Goal: Task Accomplishment & Management: Manage account settings

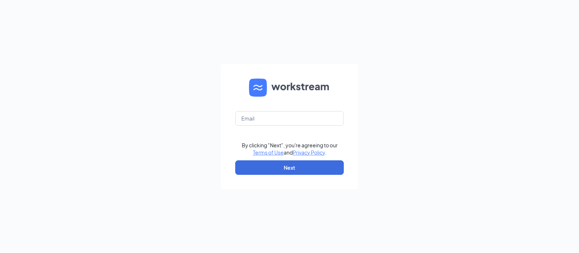
click at [508, 90] on div "By clicking "Next", you're agreeing to our Terms of Use and Privacy Policy . Ne…" at bounding box center [289, 126] width 579 height 253
click at [272, 119] on input "text" at bounding box center [289, 118] width 109 height 14
drag, startPoint x: 267, startPoint y: 111, endPoint x: 265, endPoint y: 115, distance: 4.1
click at [267, 112] on input "text" at bounding box center [289, 118] width 109 height 14
click at [265, 117] on input "text" at bounding box center [289, 118] width 109 height 14
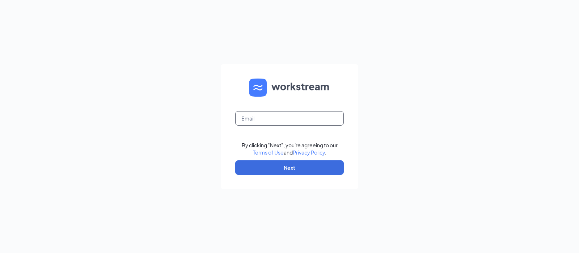
click at [265, 120] on input "text" at bounding box center [289, 118] width 109 height 14
type input "[EMAIL_ADDRESS][DOMAIN_NAME]"
click at [284, 165] on button "Next" at bounding box center [289, 167] width 109 height 14
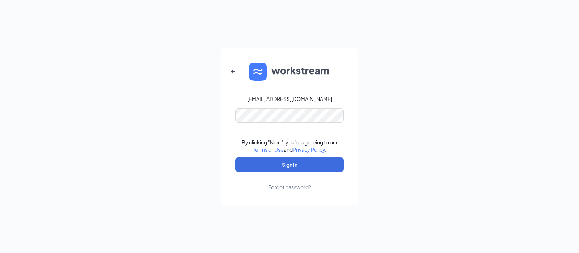
click at [169, 164] on div "jkendall@eatrp.com By clicking "Next", you're agreeing to our Terms of Use and …" at bounding box center [289, 126] width 579 height 253
click at [264, 161] on button "Sign In" at bounding box center [289, 165] width 109 height 14
click at [64, 241] on div "jkendall@eatrp.com By clicking "Next", you're agreeing to our Terms of Use and …" at bounding box center [289, 126] width 579 height 253
click at [277, 162] on button "Sign In" at bounding box center [289, 165] width 109 height 14
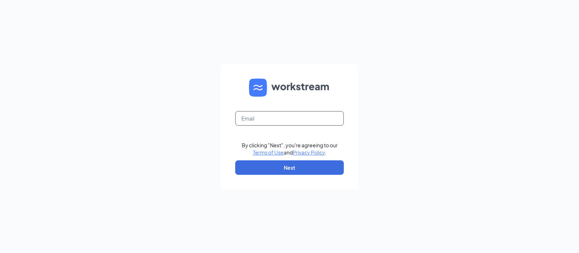
click at [293, 121] on input "text" at bounding box center [289, 118] width 109 height 14
type input "[EMAIL_ADDRESS][DOMAIN_NAME]"
click at [296, 166] on button "Next" at bounding box center [289, 167] width 109 height 14
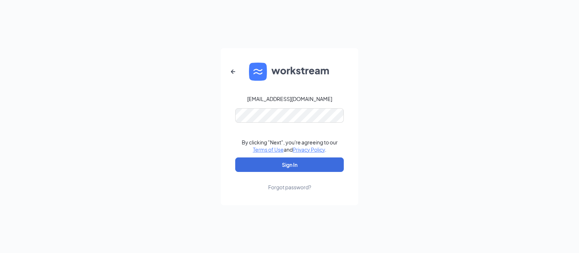
click at [296, 166] on button "Sign In" at bounding box center [289, 165] width 109 height 14
click at [458, 131] on div "jkendall@eatrp.com By clicking "Next", you're agreeing to our Terms of Use and …" at bounding box center [289, 126] width 579 height 253
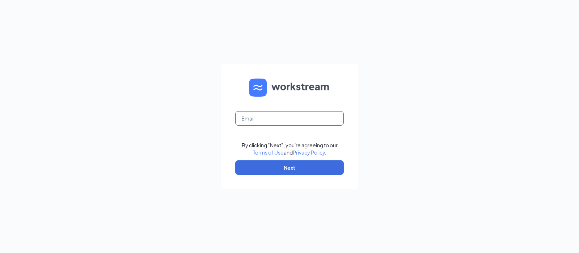
click at [261, 114] on input "text" at bounding box center [289, 118] width 109 height 14
click at [302, 116] on input "text" at bounding box center [289, 118] width 109 height 14
type input "[EMAIL_ADDRESS][DOMAIN_NAME]"
click at [413, 20] on div "jkendall@eatrp.com By clicking "Next", you're agreeing to our Terms of Use and …" at bounding box center [289, 126] width 579 height 253
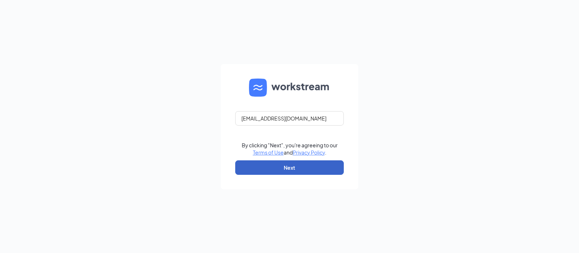
click at [278, 165] on button "Next" at bounding box center [289, 167] width 109 height 14
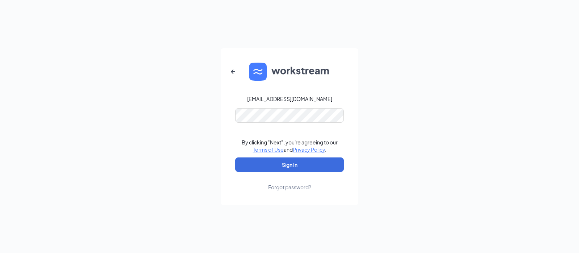
click at [281, 187] on div "Forgot password?" at bounding box center [289, 187] width 43 height 7
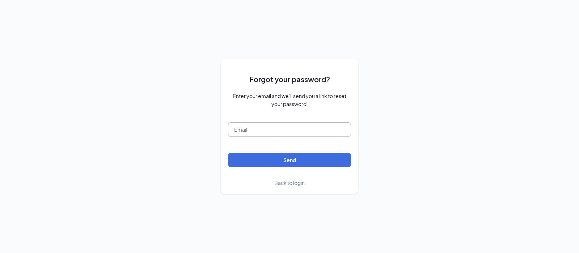
click at [267, 127] on input "text" at bounding box center [289, 129] width 123 height 14
type input "[EMAIL_ADDRESS][DOMAIN_NAME]"
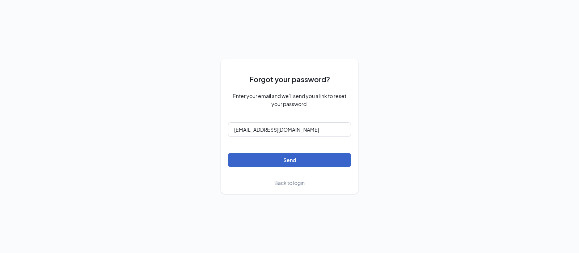
click at [296, 158] on button "Send" at bounding box center [289, 160] width 123 height 14
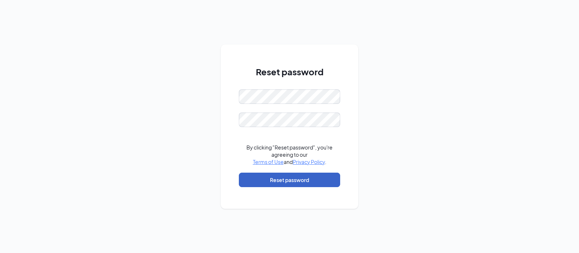
click at [258, 177] on button "Reset password" at bounding box center [289, 180] width 101 height 14
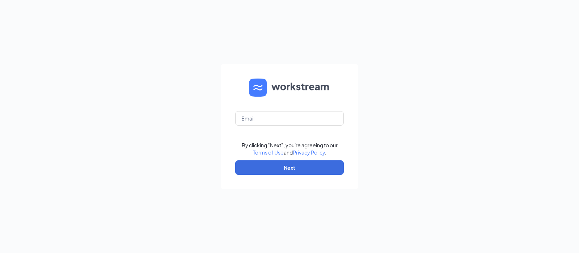
click at [389, 109] on div "By clicking "Next", you're agreeing to our Terms of Use and Privacy Policy . Ne…" at bounding box center [289, 126] width 579 height 253
click at [292, 120] on input "text" at bounding box center [289, 118] width 109 height 14
type input "[EMAIL_ADDRESS][DOMAIN_NAME]"
click at [289, 166] on button "Next" at bounding box center [289, 167] width 109 height 14
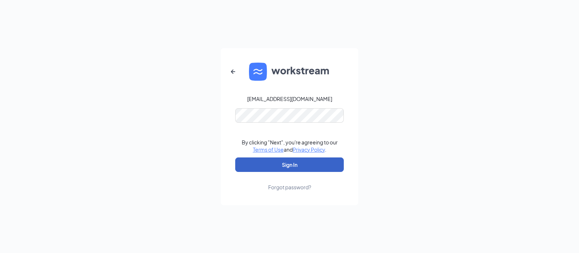
click at [291, 161] on button "Sign In" at bounding box center [289, 165] width 109 height 14
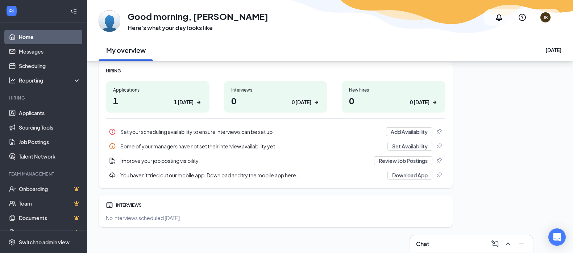
scroll to position [101, 0]
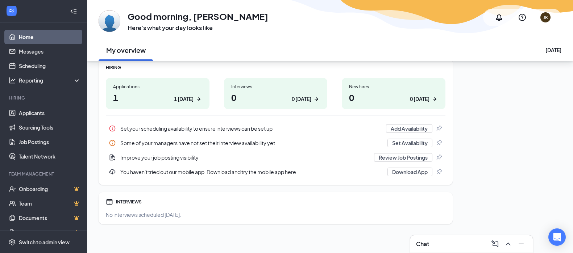
click at [137, 100] on h1 "1 1 today" at bounding box center [157, 97] width 89 height 12
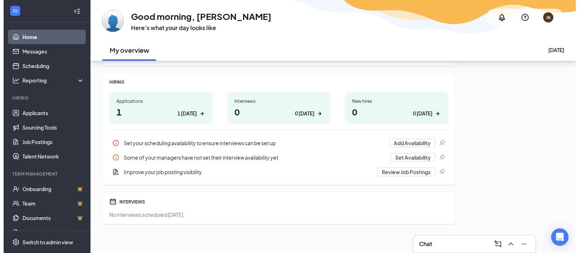
scroll to position [0, 0]
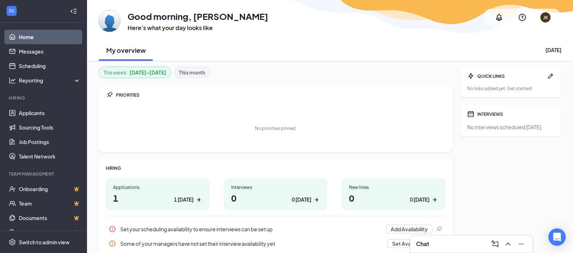
click at [545, 16] on div "JK" at bounding box center [545, 17] width 5 height 6
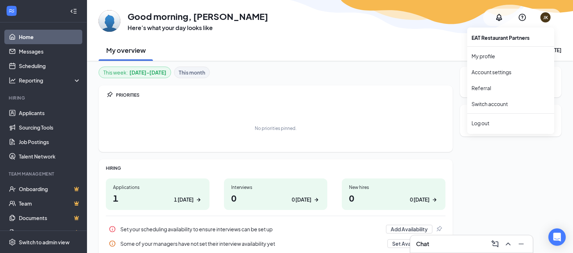
click at [478, 121] on div "Log out" at bounding box center [510, 123] width 78 height 7
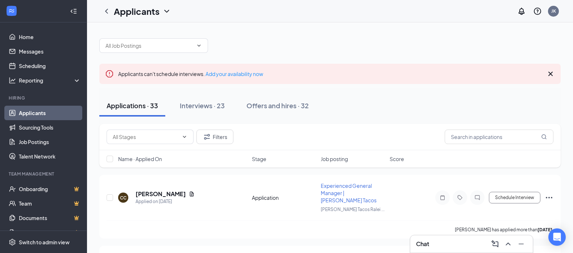
click at [548, 72] on icon "Cross" at bounding box center [550, 74] width 4 height 4
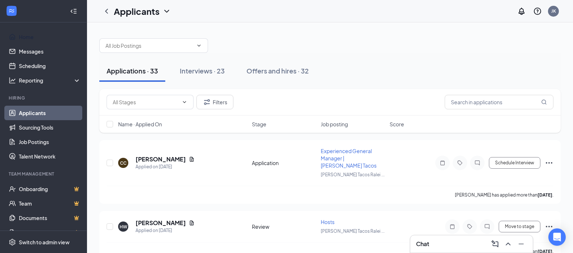
click at [27, 34] on link "Home" at bounding box center [50, 37] width 62 height 14
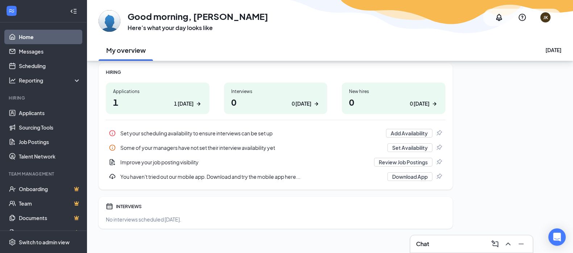
scroll to position [101, 0]
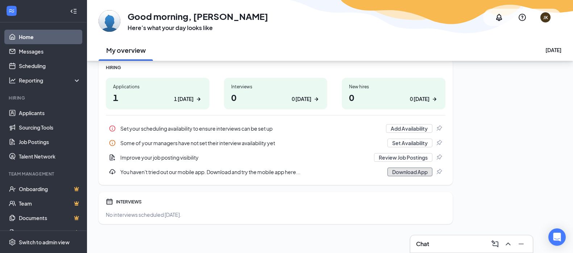
click at [399, 171] on button "Download App" at bounding box center [409, 172] width 45 height 9
click at [25, 54] on link "Messages" at bounding box center [50, 51] width 62 height 14
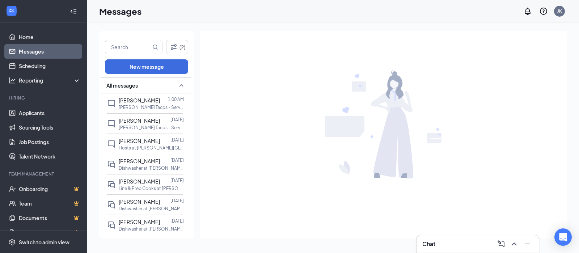
click at [137, 102] on span "Meghan Anthenor" at bounding box center [139, 100] width 41 height 7
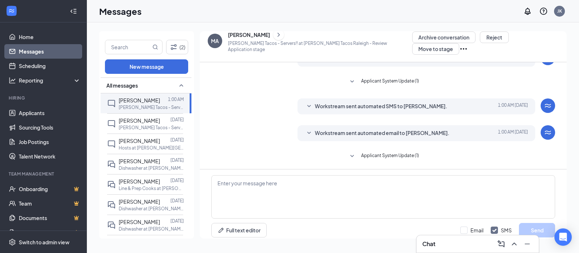
scroll to position [140, 0]
click at [437, 102] on span "Workstream sent automated SMS to Meghan Anthenor." at bounding box center [381, 106] width 133 height 9
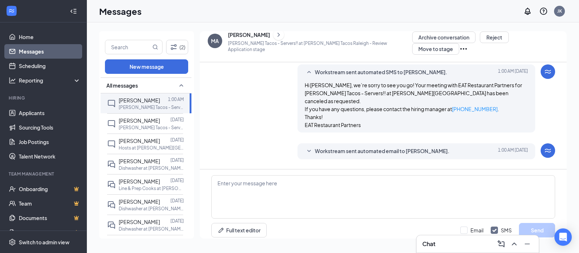
scroll to position [184, 0]
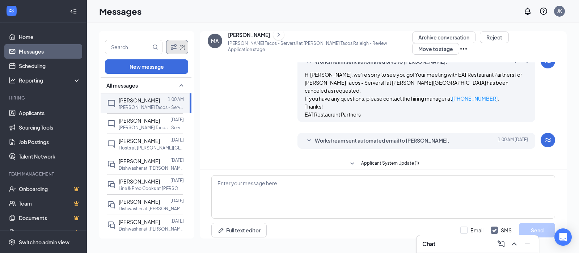
click at [173, 48] on icon "Filter" at bounding box center [174, 46] width 6 height 5
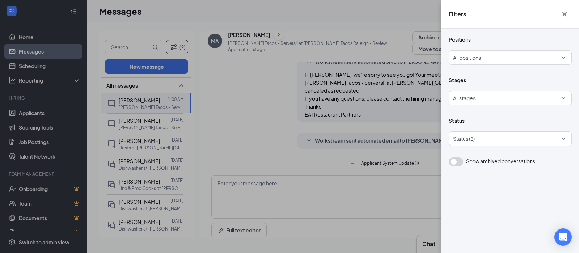
click at [171, 12] on div "Filters Positions All positions Stages All stages Status Status (2) Show archiv…" at bounding box center [289, 126] width 579 height 253
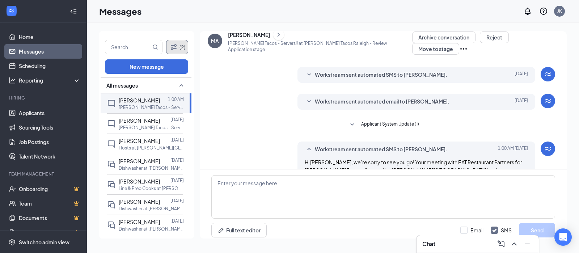
scroll to position [94, 0]
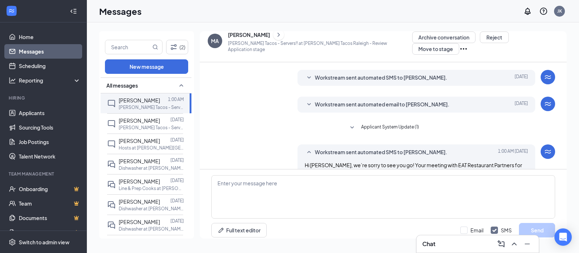
click at [467, 48] on icon "Ellipses" at bounding box center [464, 48] width 7 height 1
click at [185, 13] on div "Messages JK" at bounding box center [333, 11] width 493 height 22
